Goal: Information Seeking & Learning: Learn about a topic

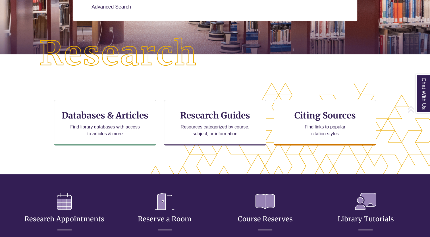
scroll to position [3, 3]
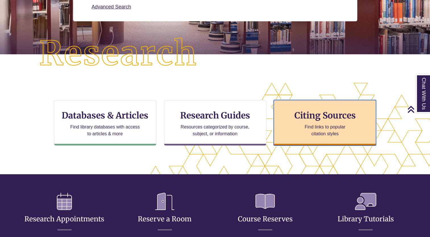
click at [305, 131] on p "Find links to popular citation styles" at bounding box center [325, 131] width 55 height 14
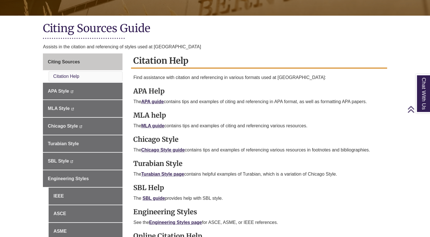
scroll to position [117, 0]
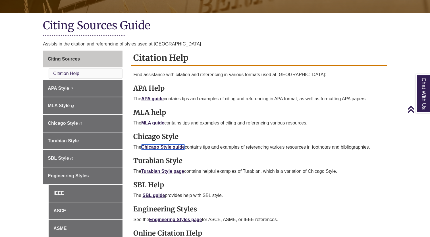
click at [163, 147] on link "Chicago Style guide" at bounding box center [163, 147] width 44 height 5
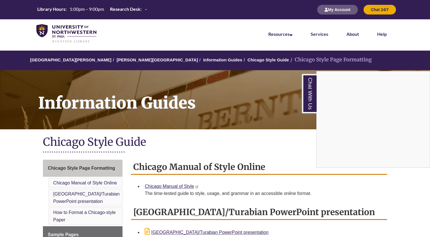
click at [400, 175] on div "Chat With Us" at bounding box center [215, 118] width 430 height 237
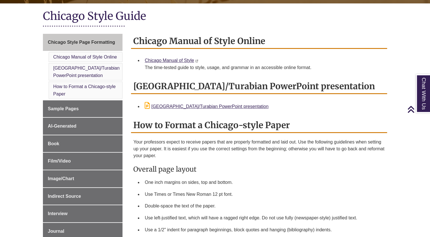
scroll to position [126, 0]
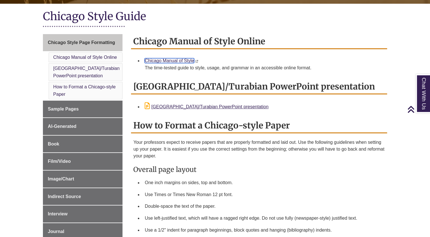
click at [179, 60] on link "Chicago Manual of Style" at bounding box center [169, 60] width 49 height 5
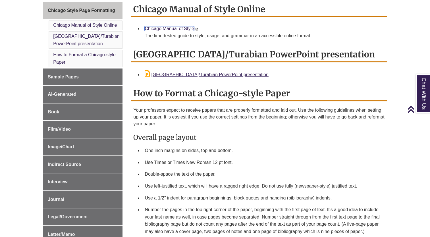
scroll to position [158, 0]
click at [210, 75] on link "[GEOGRAPHIC_DATA]/Turabian PowerPoint presentation" at bounding box center [207, 74] width 124 height 5
click at [297, 44] on div "Chicago Manual of Style Online Chicago Manual of Style This link opens in a new…" at bounding box center [259, 24] width 256 height 45
